Goal: Task Accomplishment & Management: Manage account settings

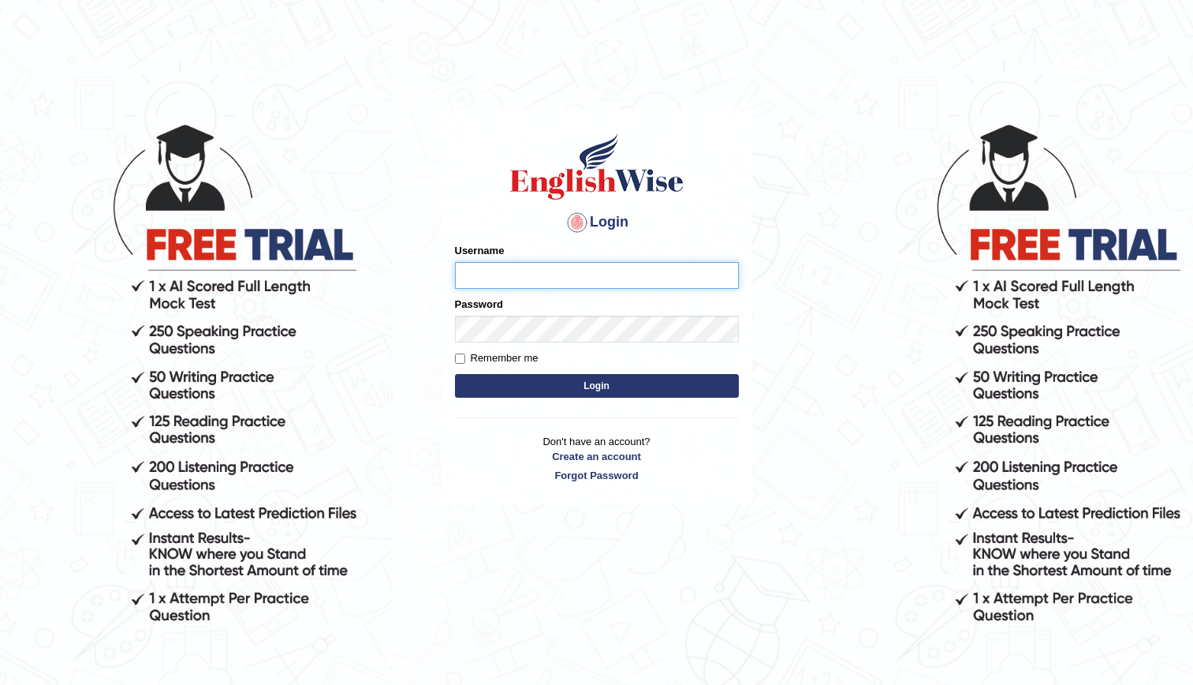
click at [504, 282] on input "Username" at bounding box center [597, 275] width 284 height 27
type input "kenia999"
